Goal: Task Accomplishment & Management: Manage account settings

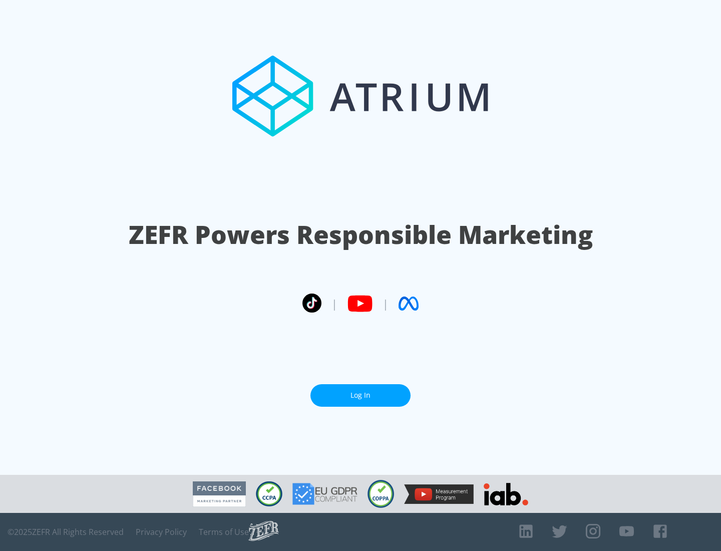
click at [361, 391] on link "Log In" at bounding box center [361, 395] width 100 height 23
